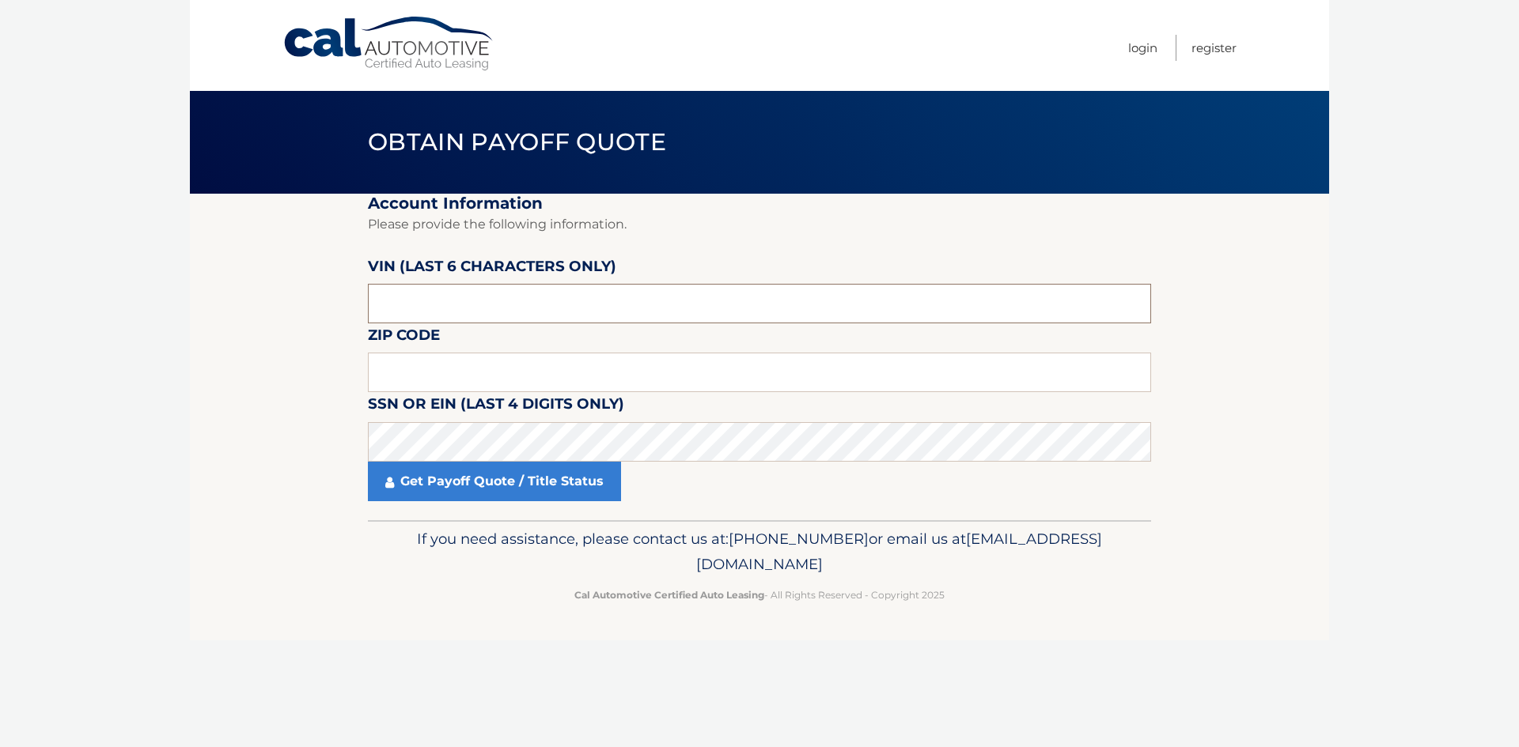
click at [603, 305] on input "text" at bounding box center [759, 304] width 783 height 40
drag, startPoint x: 503, startPoint y: 297, endPoint x: 139, endPoint y: 286, distance: 364.0
click at [138, 286] on body "Cal Automotive Menu Login Register Obtain Payoff Quote" at bounding box center [759, 373] width 1519 height 747
paste input "768921"
type input "768921"
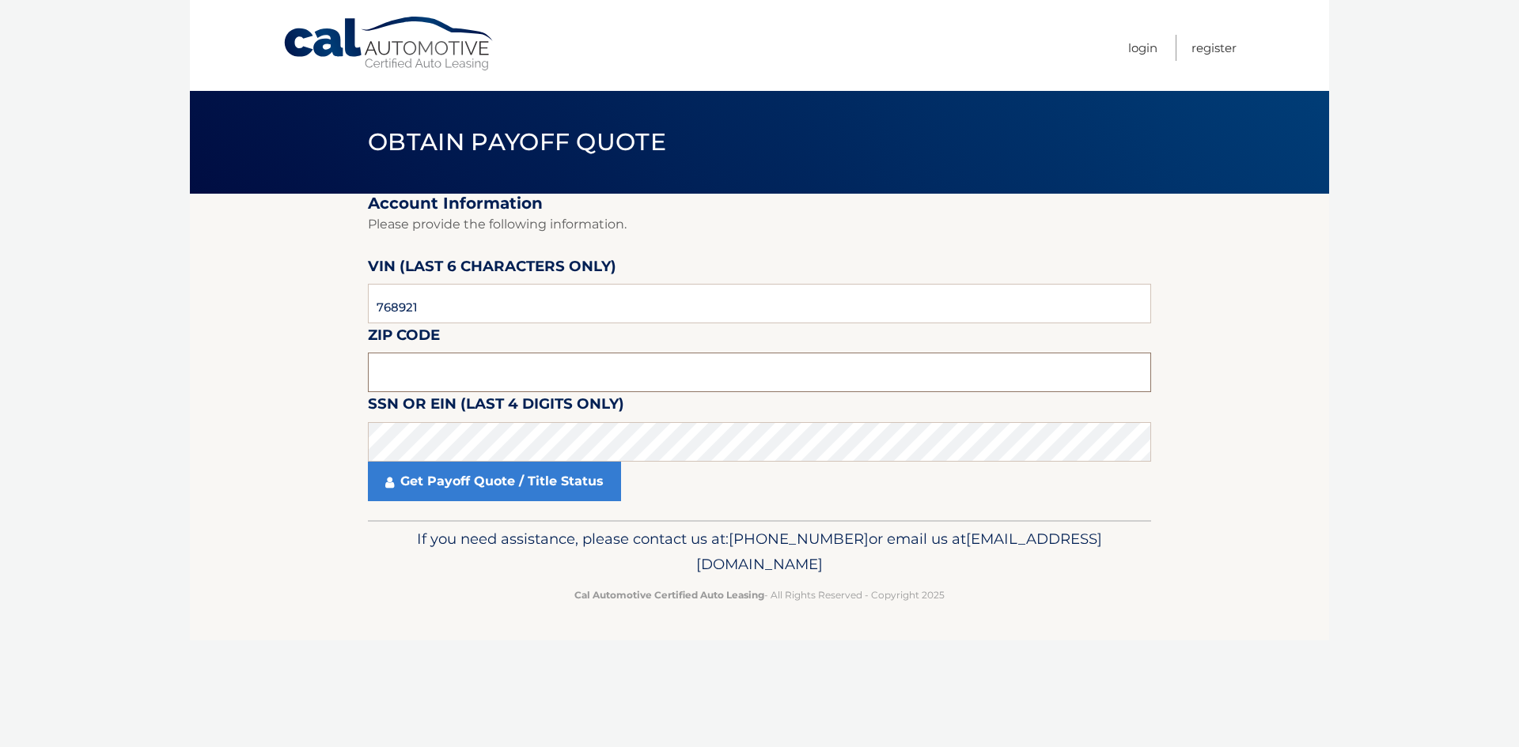
click at [402, 372] on input "text" at bounding box center [759, 373] width 783 height 40
type input "11731"
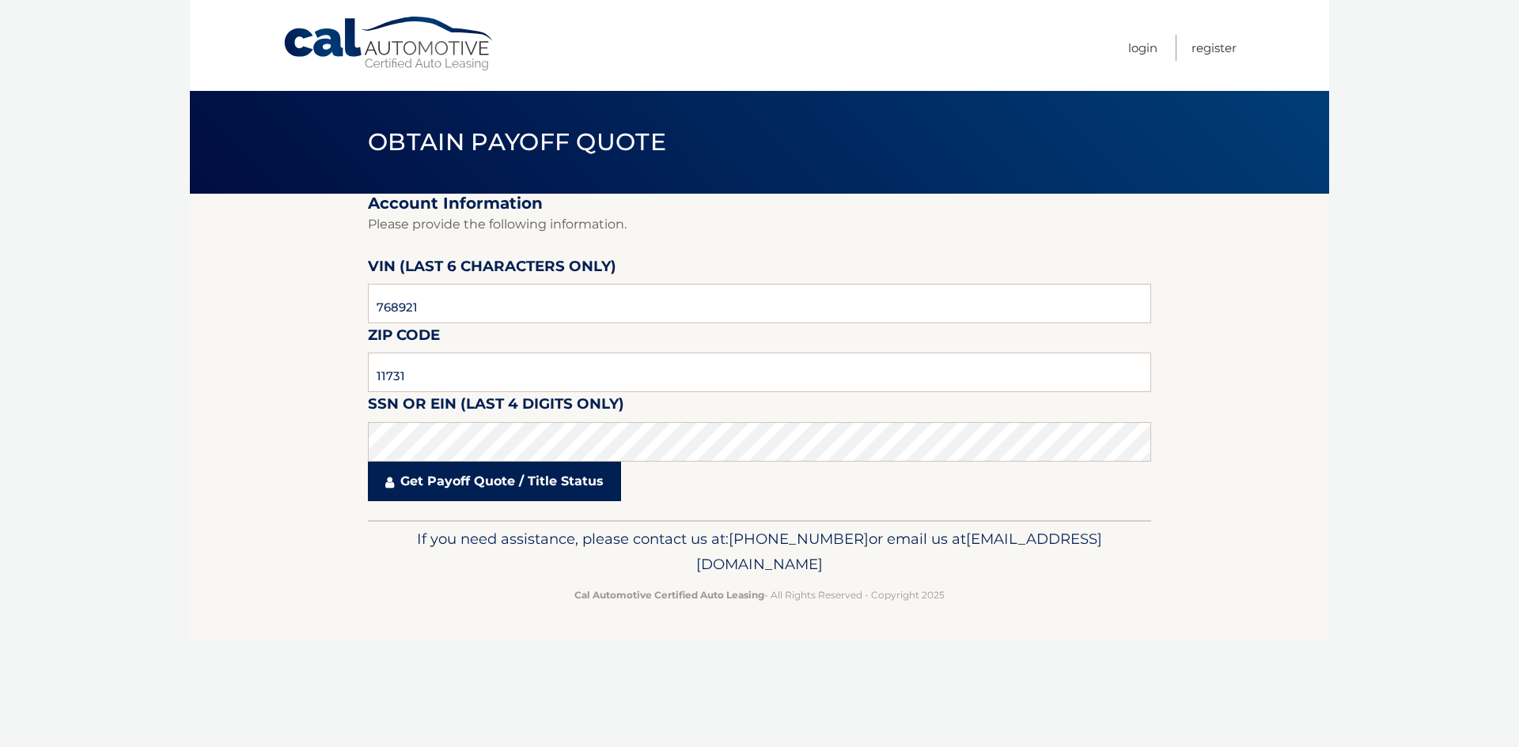
click at [509, 482] on link "Get Payoff Quote / Title Status" at bounding box center [494, 482] width 253 height 40
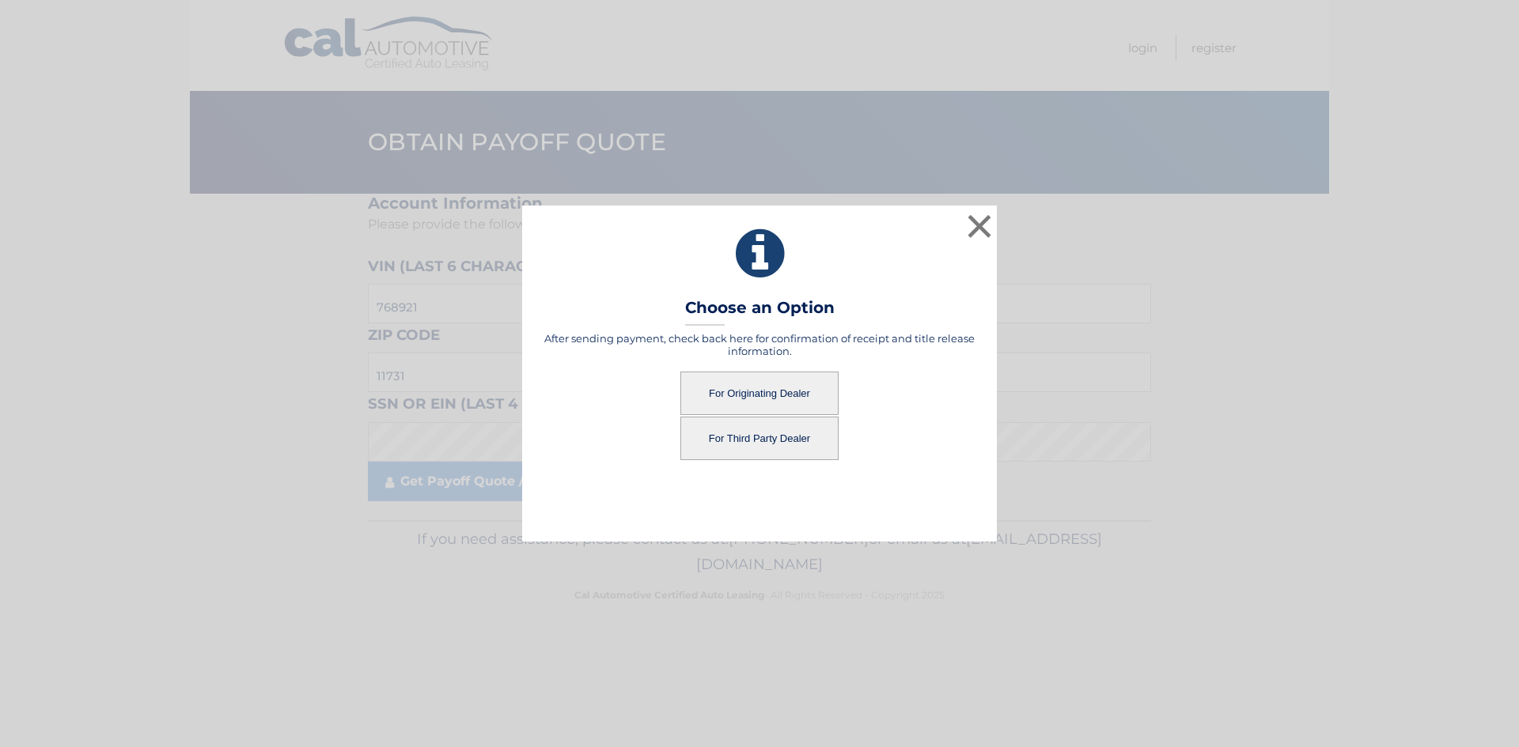
click at [772, 395] on button "For Originating Dealer" at bounding box center [759, 394] width 158 height 44
click at [771, 394] on button "For Originating Dealer" at bounding box center [759, 394] width 158 height 44
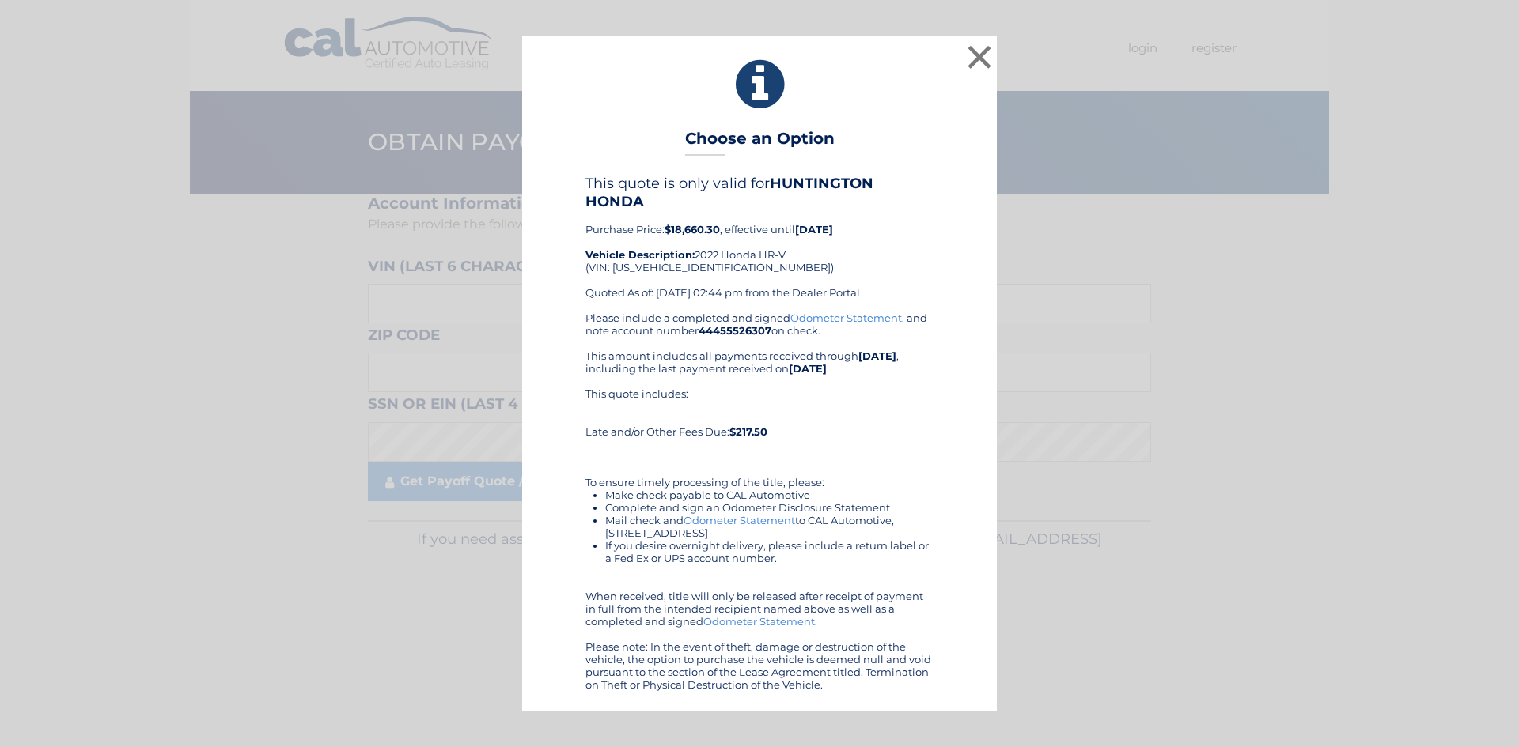
drag, startPoint x: 861, startPoint y: 148, endPoint x: 773, endPoint y: 151, distance: 87.9
click at [773, 151] on h3 "Choose an Option" at bounding box center [759, 143] width 149 height 28
